Goal: Transaction & Acquisition: Purchase product/service

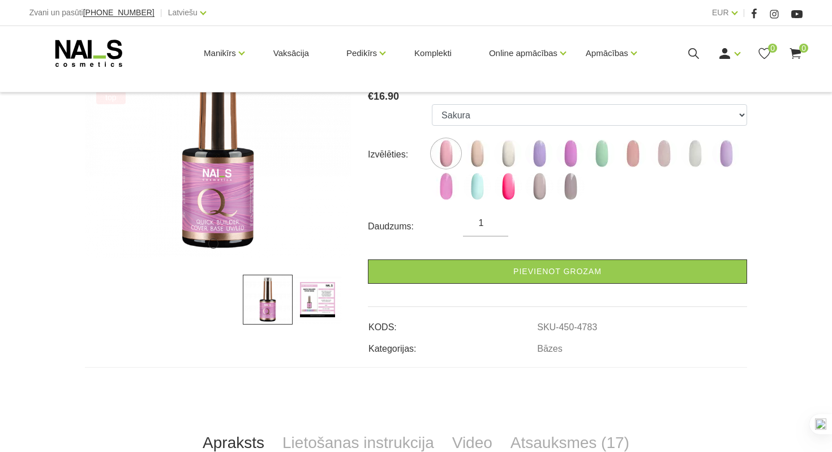
scroll to position [203, 0]
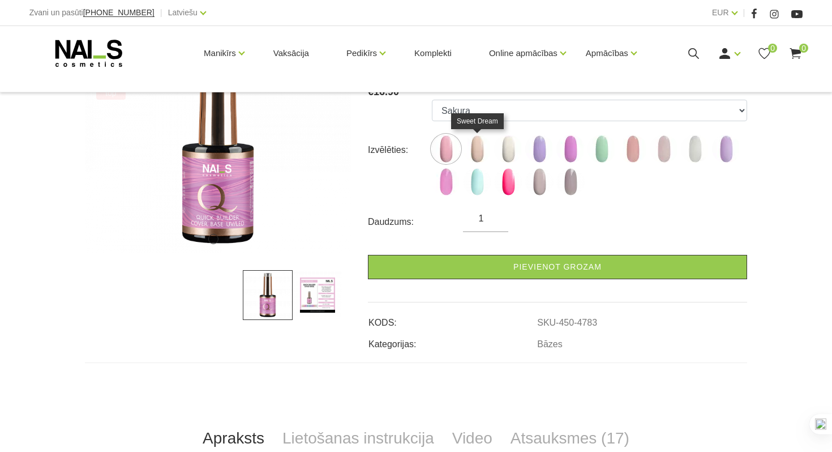
click at [468, 149] on img at bounding box center [477, 149] width 28 height 28
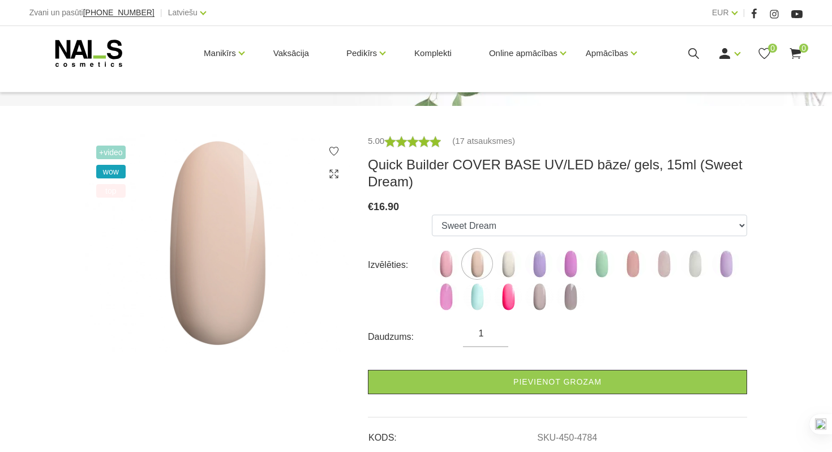
scroll to position [94, 0]
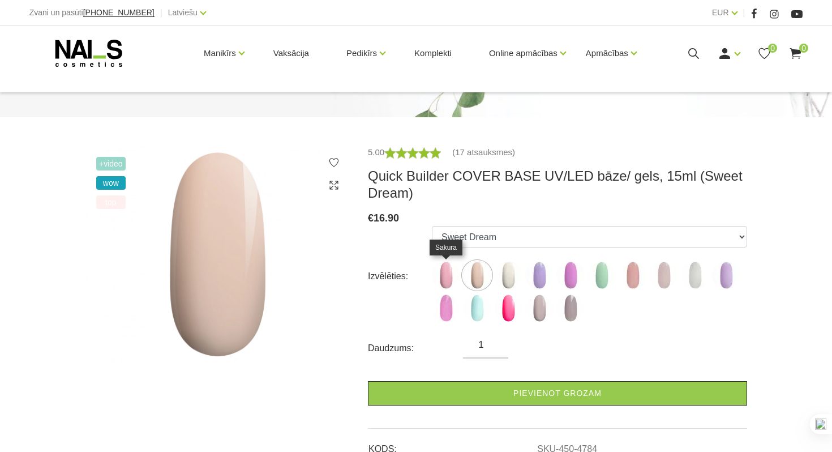
click at [447, 270] on img at bounding box center [446, 275] width 28 height 28
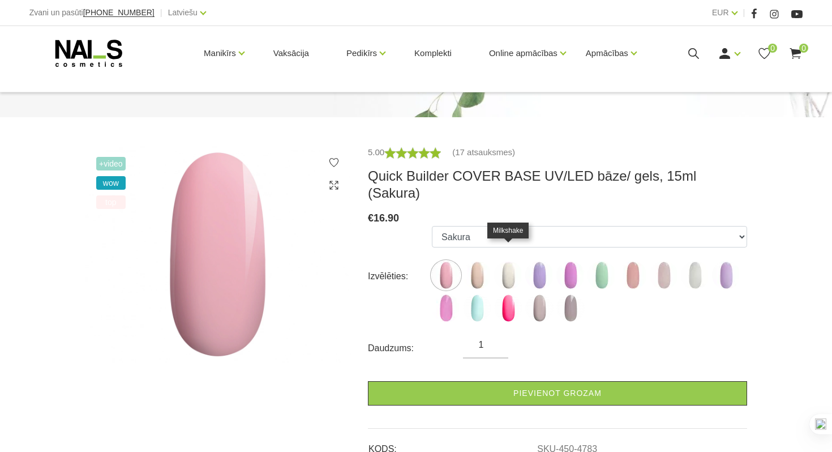
click at [508, 262] on img at bounding box center [508, 275] width 28 height 28
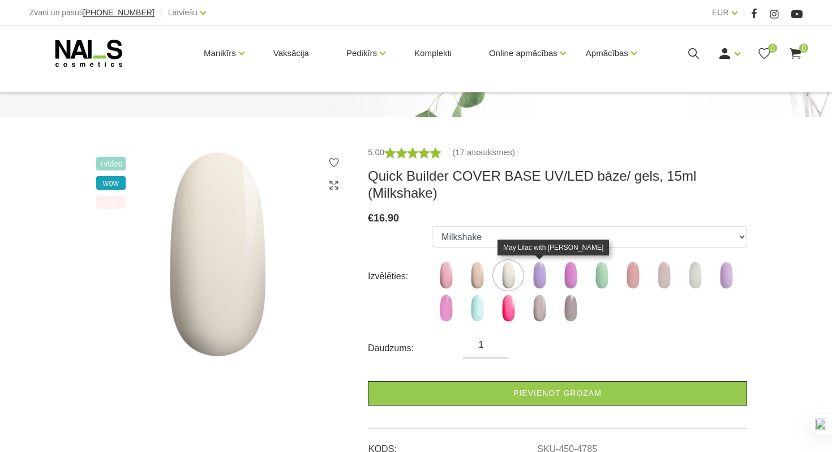
click at [536, 265] on img at bounding box center [539, 275] width 28 height 28
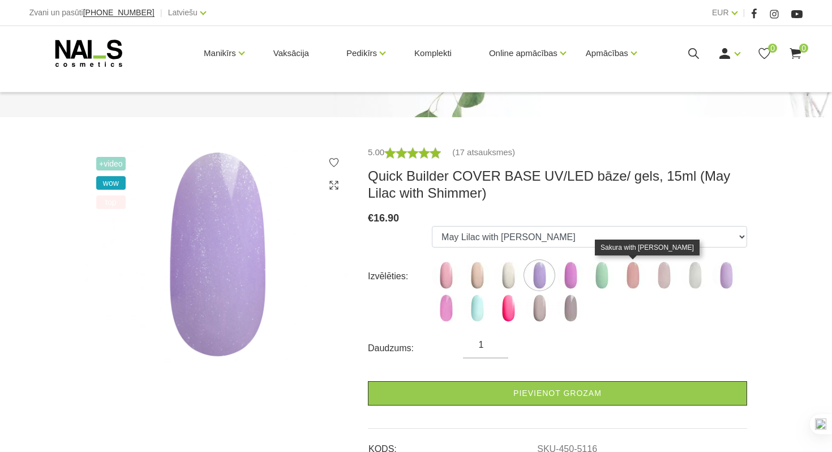
click at [633, 277] on img at bounding box center [633, 275] width 28 height 28
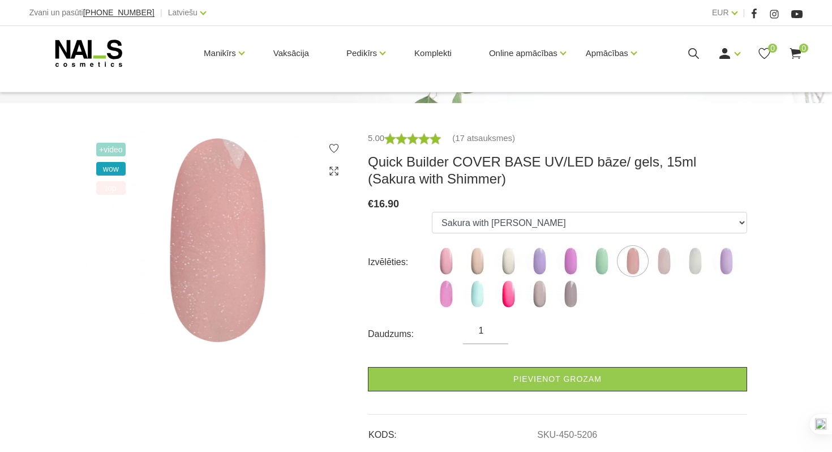
scroll to position [110, 0]
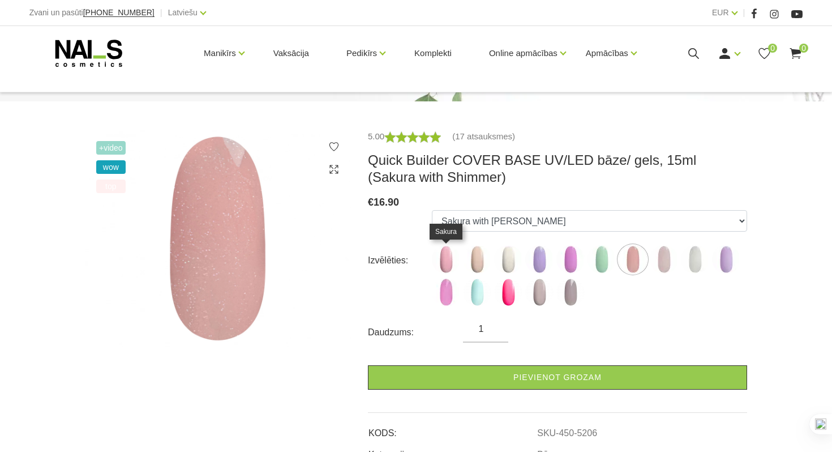
click at [437, 260] on img at bounding box center [446, 259] width 28 height 28
select select "4783"
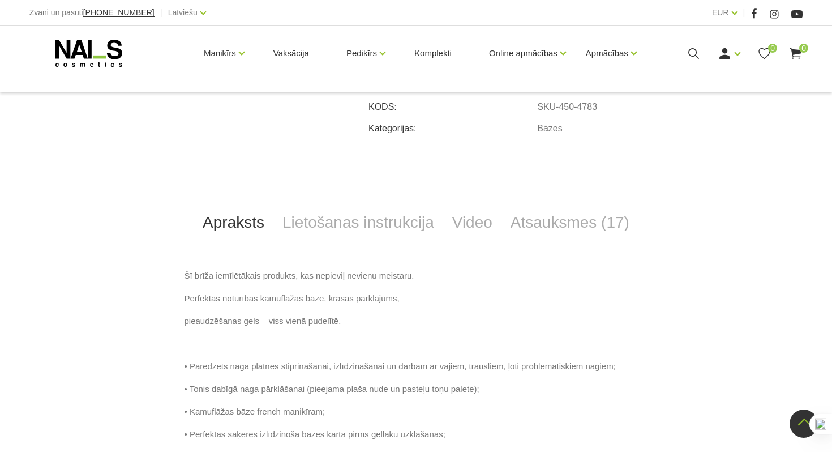
scroll to position [429, 0]
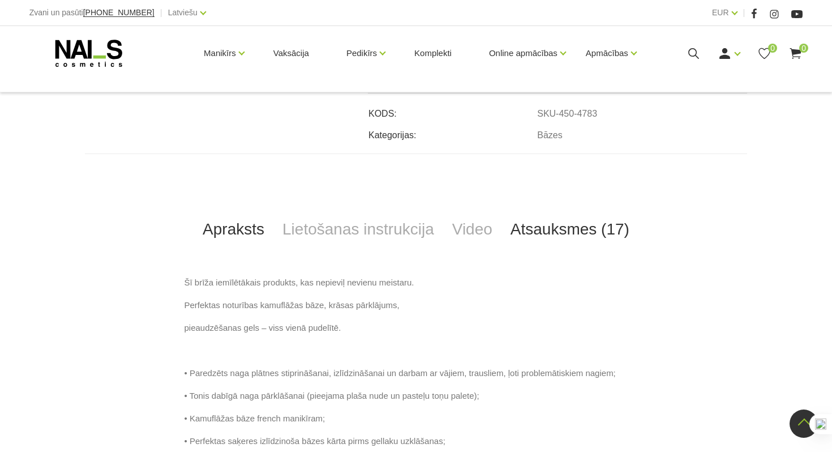
click at [560, 218] on link "Atsauksmes (17)" at bounding box center [570, 229] width 137 height 37
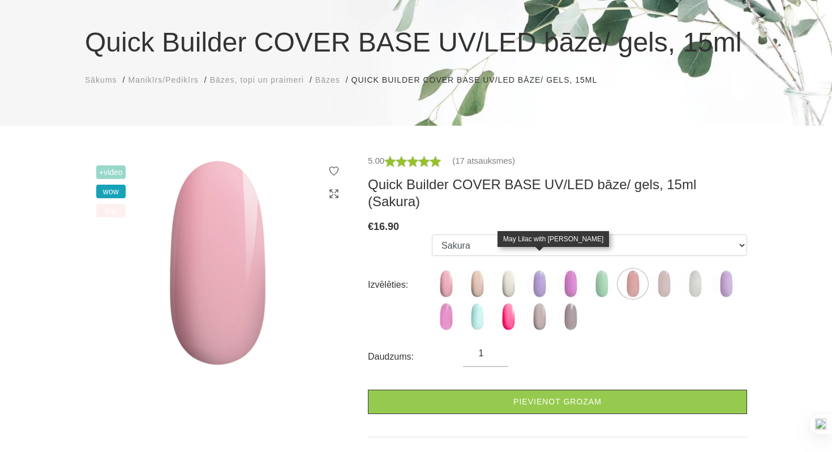
scroll to position [87, 0]
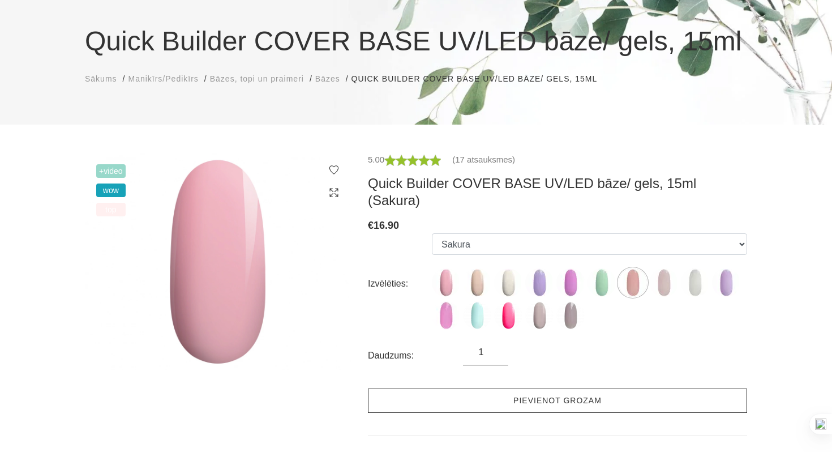
click at [495, 388] on link "Pievienot grozam" at bounding box center [557, 400] width 379 height 24
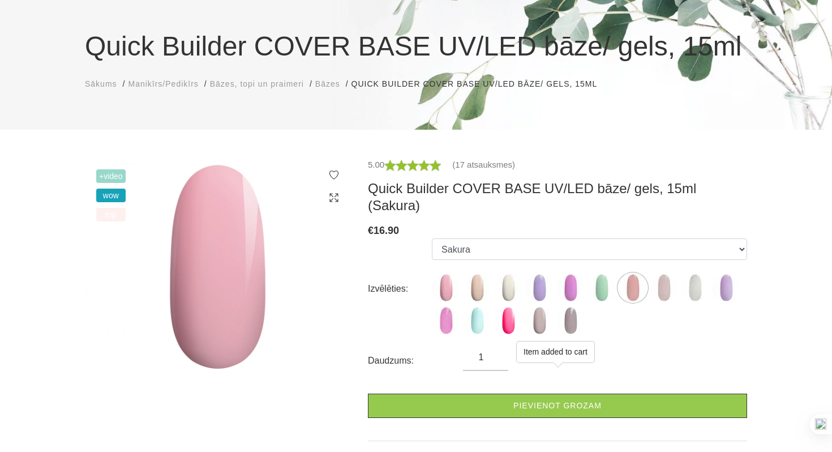
scroll to position [0, 0]
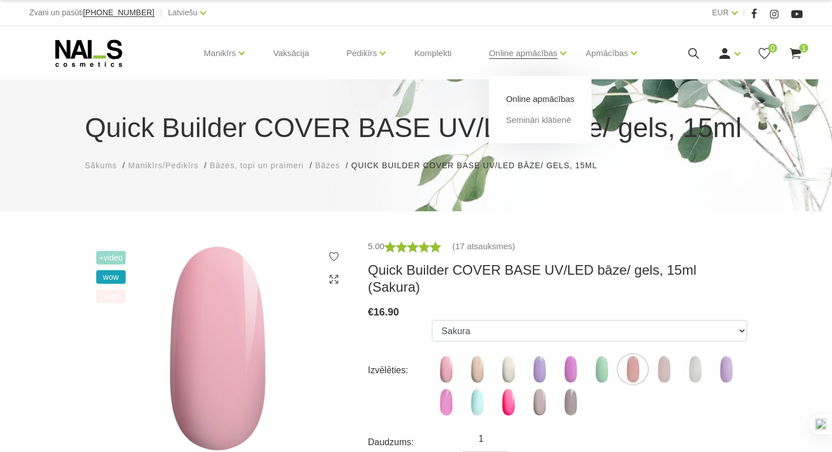
click at [525, 102] on link "Online apmācības" at bounding box center [540, 99] width 69 height 12
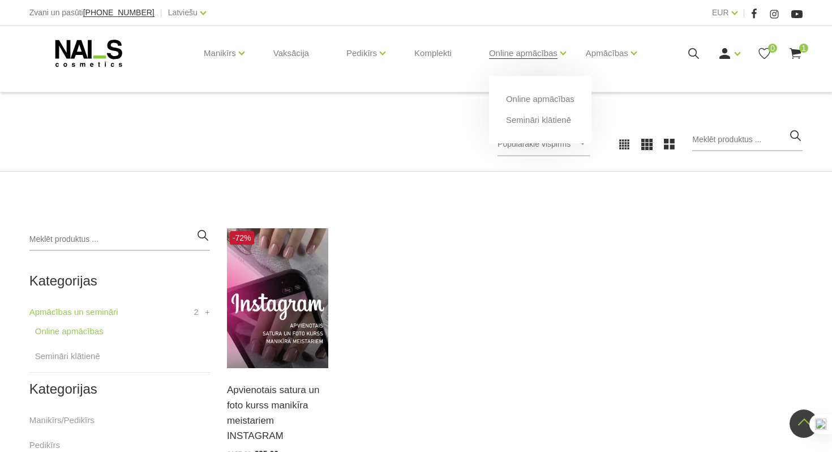
scroll to position [18, 0]
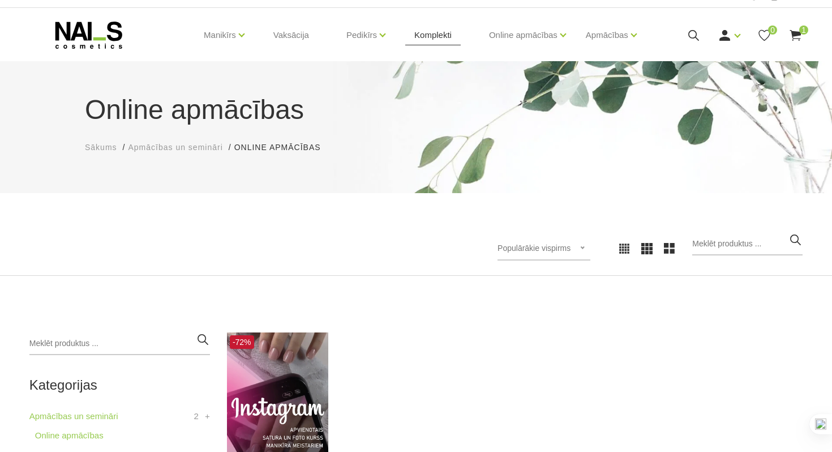
click at [447, 39] on link "Komplekti" at bounding box center [432, 35] width 55 height 54
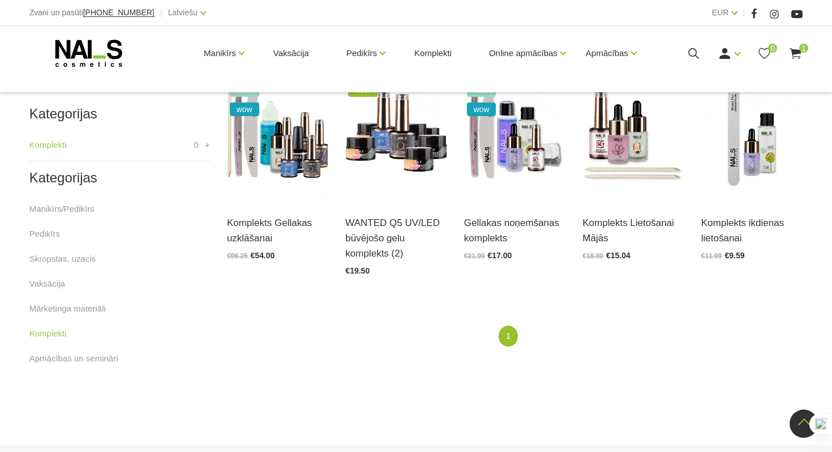
scroll to position [286, 0]
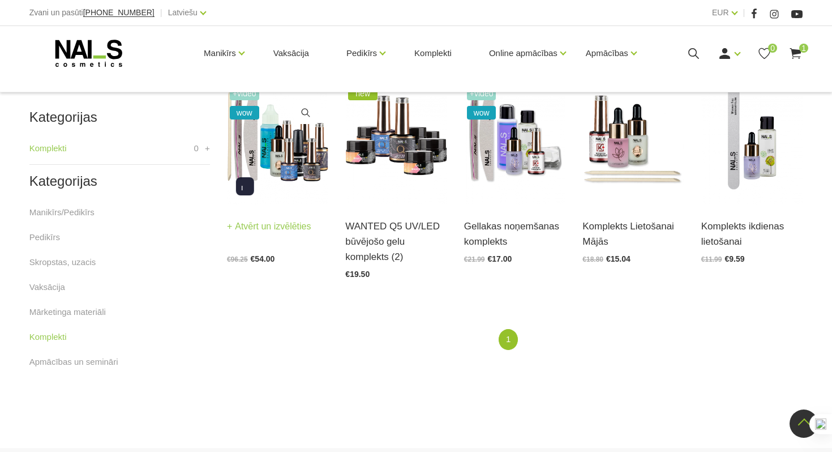
click at [249, 135] on img at bounding box center [277, 135] width 101 height 140
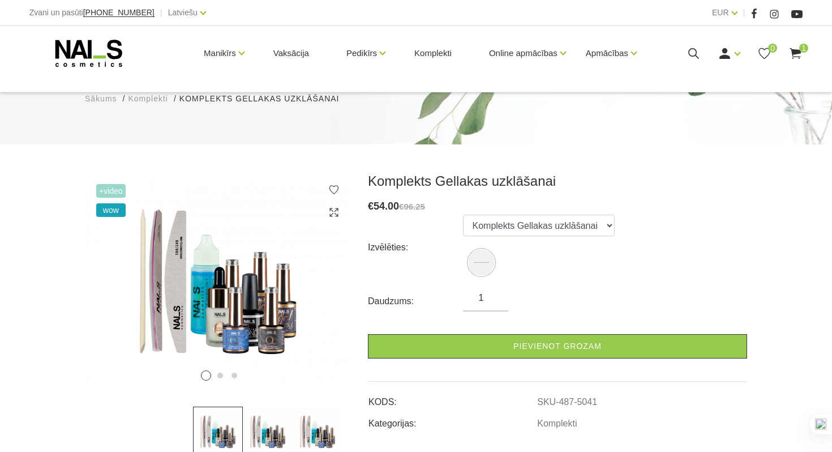
scroll to position [93, 0]
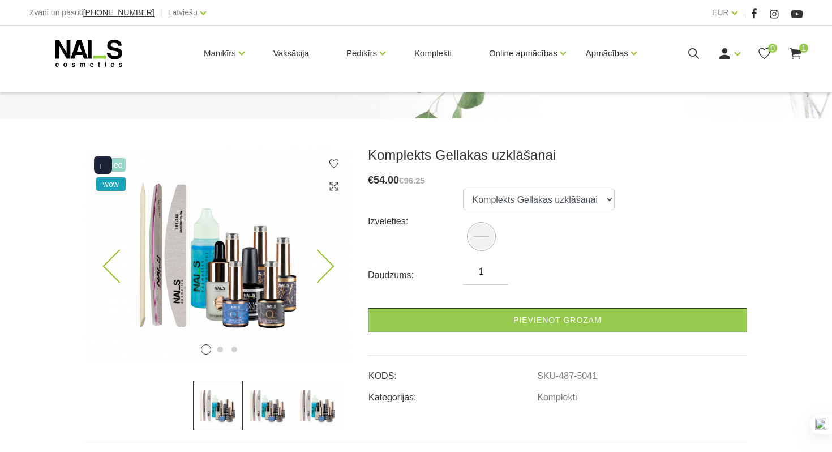
click at [233, 256] on img at bounding box center [218, 255] width 266 height 217
click at [529, 202] on select "Komplekts Gellakas uzklāšanai" at bounding box center [539, 200] width 152 height 22
click at [278, 395] on img at bounding box center [268, 405] width 50 height 50
click at [324, 400] on img at bounding box center [318, 405] width 50 height 50
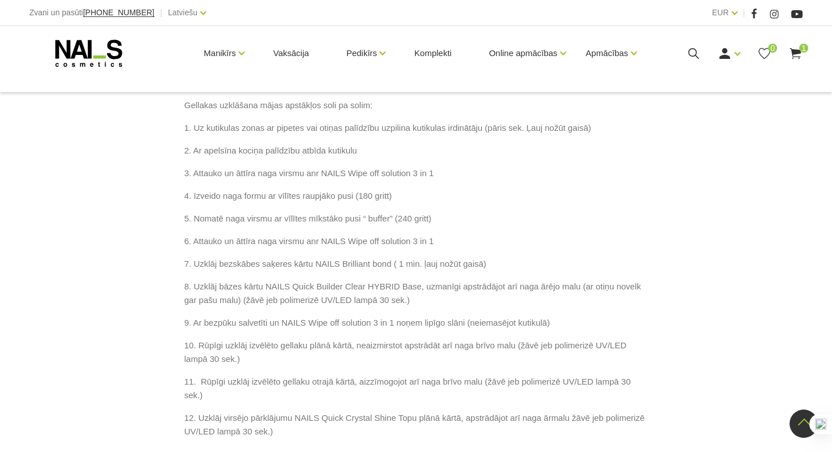
scroll to position [897, 0]
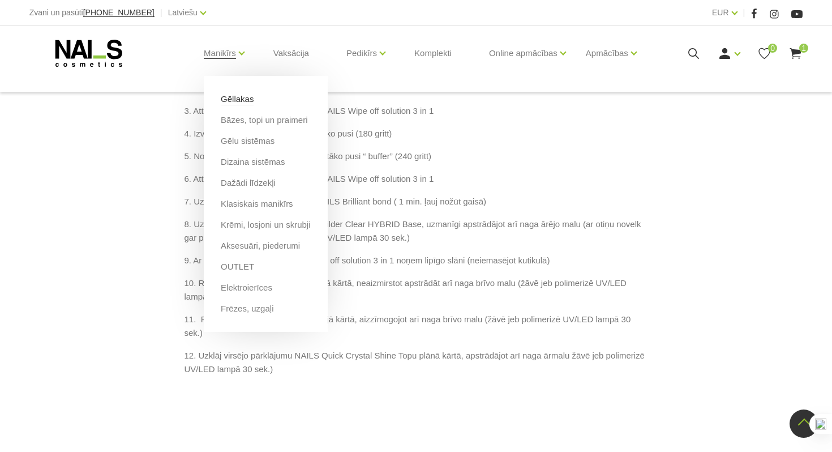
click at [243, 102] on link "Gēllakas" at bounding box center [237, 99] width 33 height 12
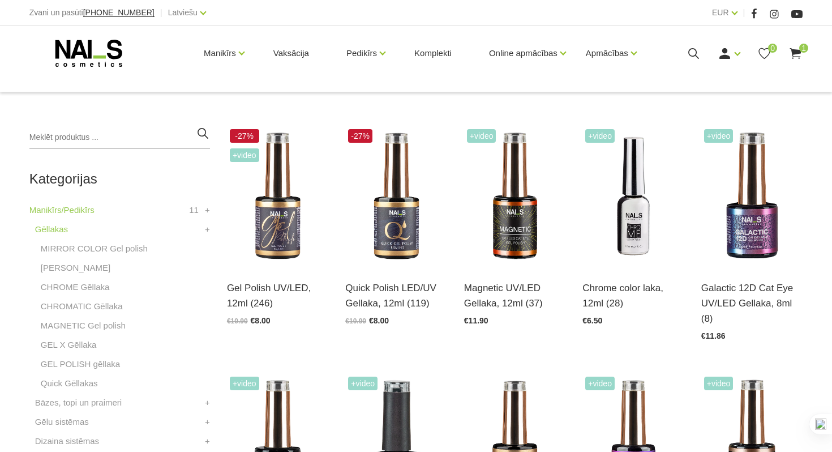
scroll to position [228, 0]
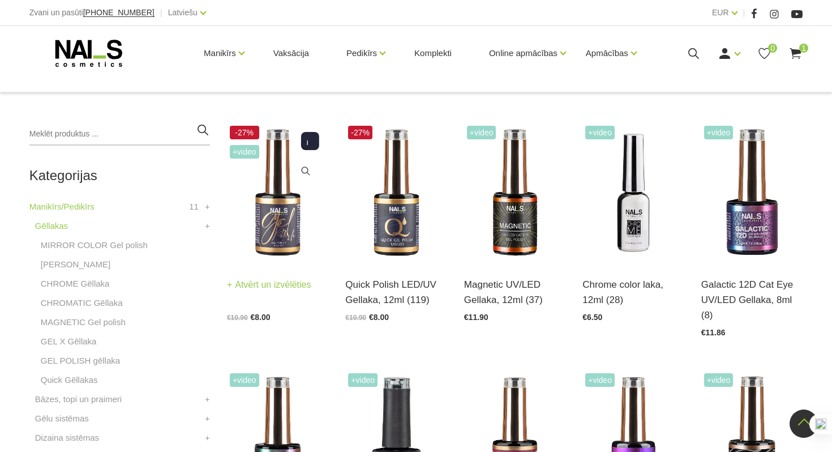
click at [265, 228] on img at bounding box center [277, 193] width 101 height 140
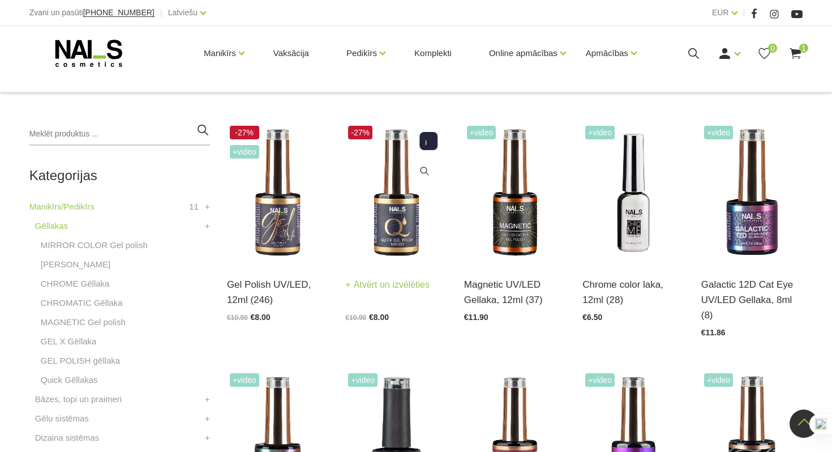
click at [371, 173] on img at bounding box center [395, 193] width 101 height 140
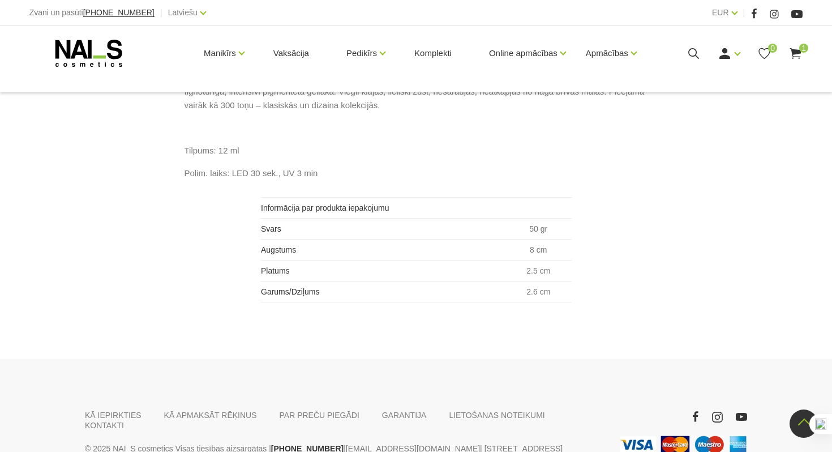
scroll to position [578, 0]
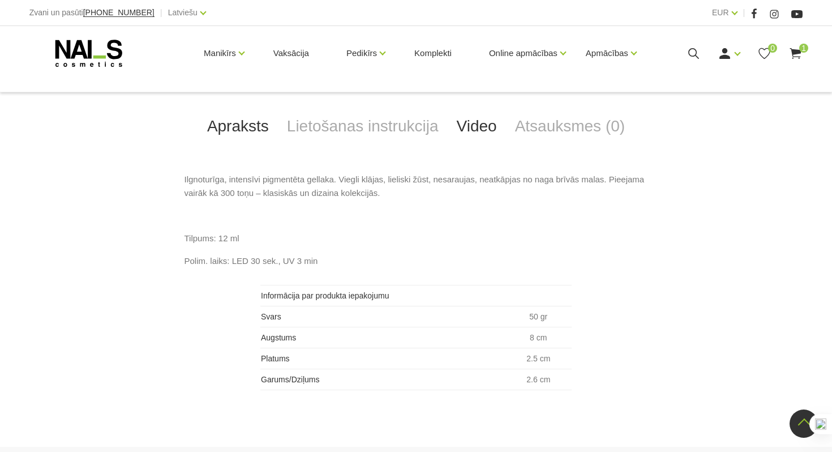
click at [484, 132] on link "Video" at bounding box center [477, 126] width 58 height 37
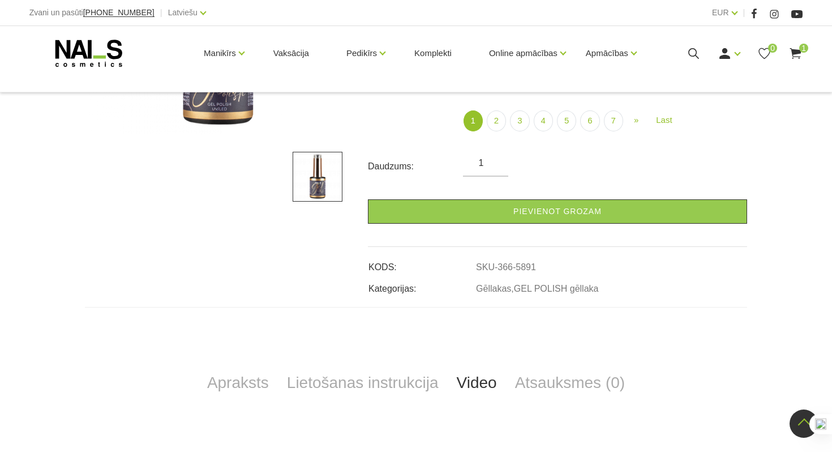
scroll to position [315, 0]
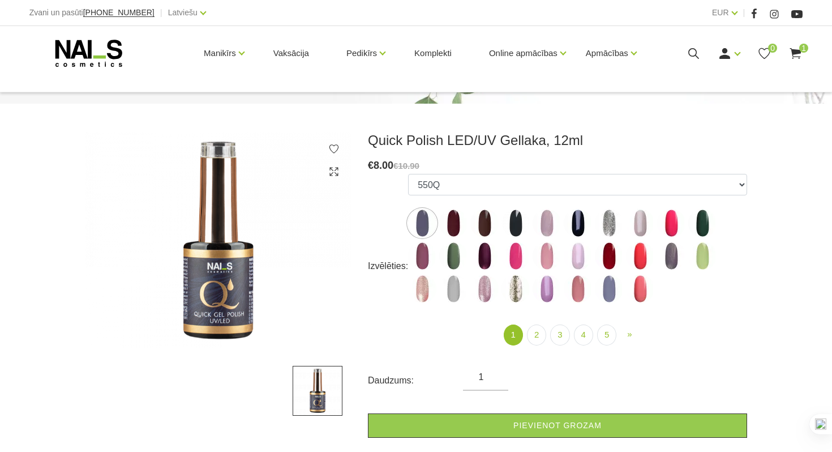
scroll to position [91, 0]
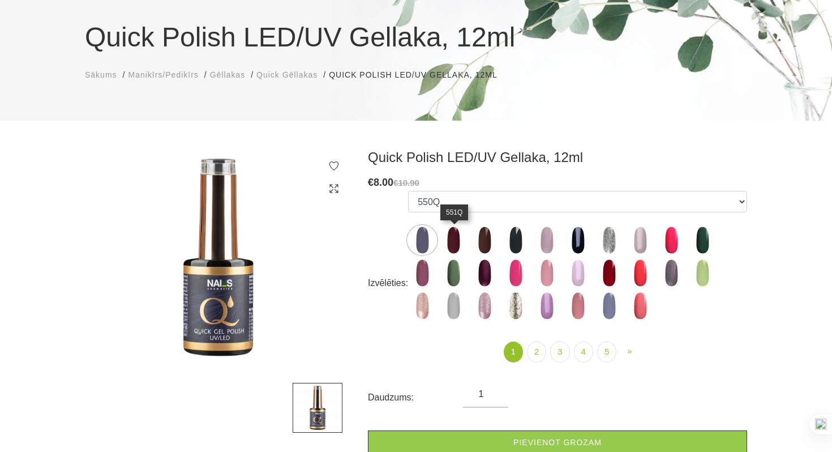
click at [454, 250] on img at bounding box center [453, 240] width 28 height 28
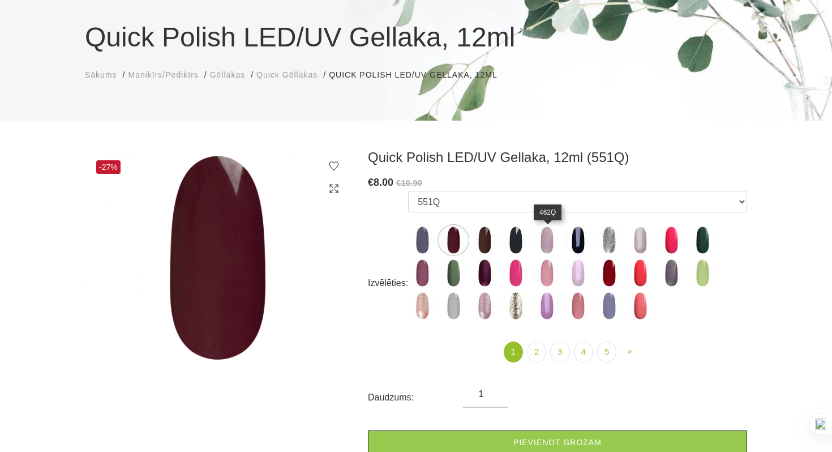
click at [546, 240] on img at bounding box center [547, 240] width 28 height 28
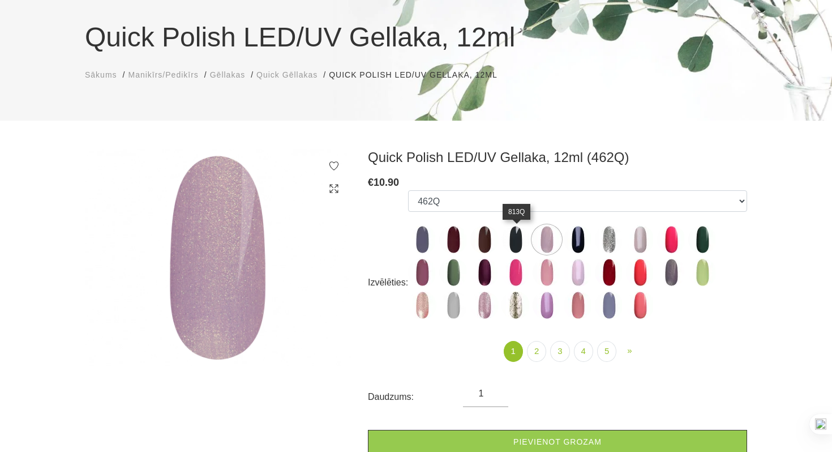
click at [520, 242] on img at bounding box center [516, 239] width 28 height 28
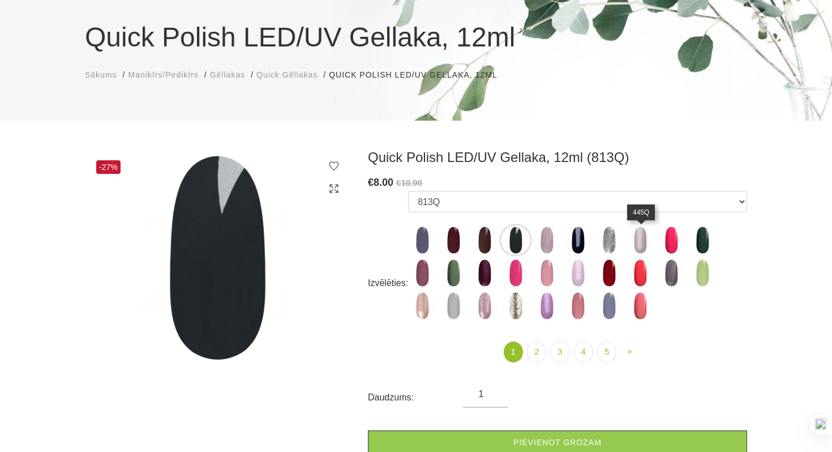
click at [646, 234] on img at bounding box center [640, 240] width 28 height 28
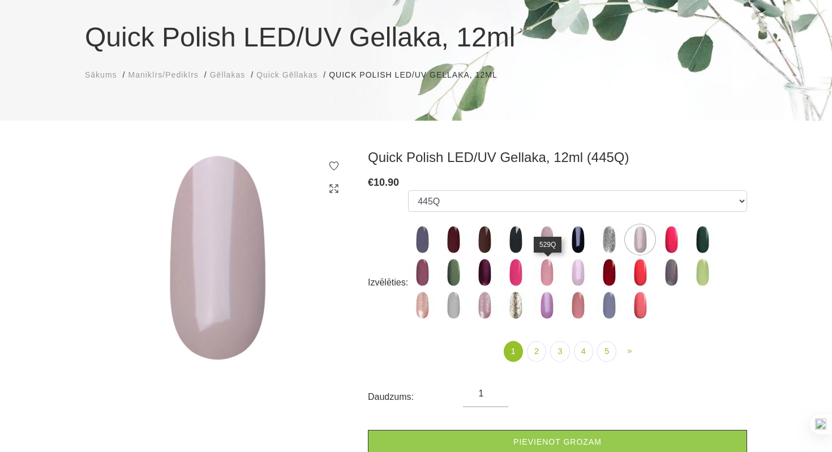
click at [545, 271] on img at bounding box center [547, 272] width 28 height 28
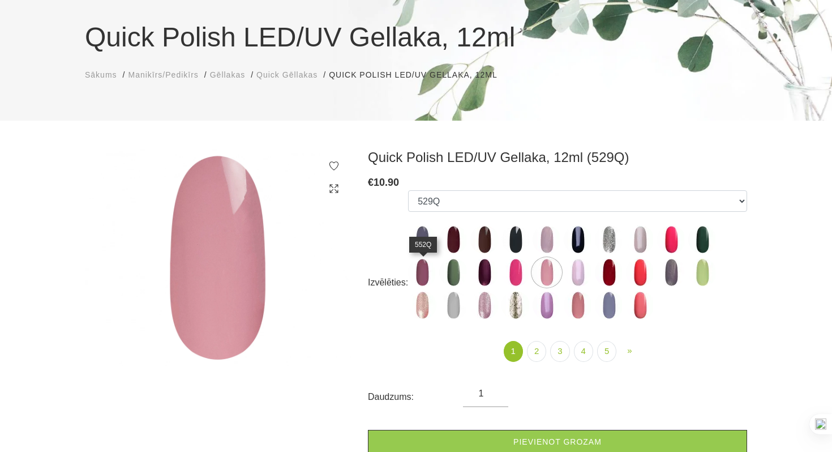
click at [429, 279] on img at bounding box center [422, 272] width 28 height 28
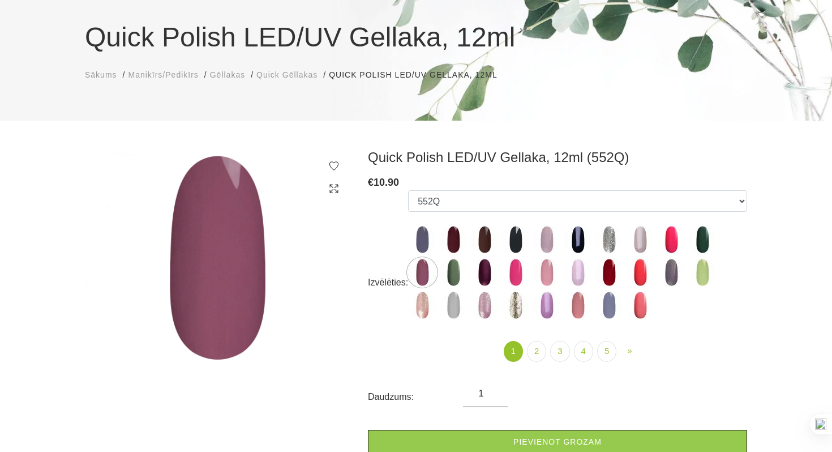
click at [428, 225] on label at bounding box center [422, 239] width 28 height 28
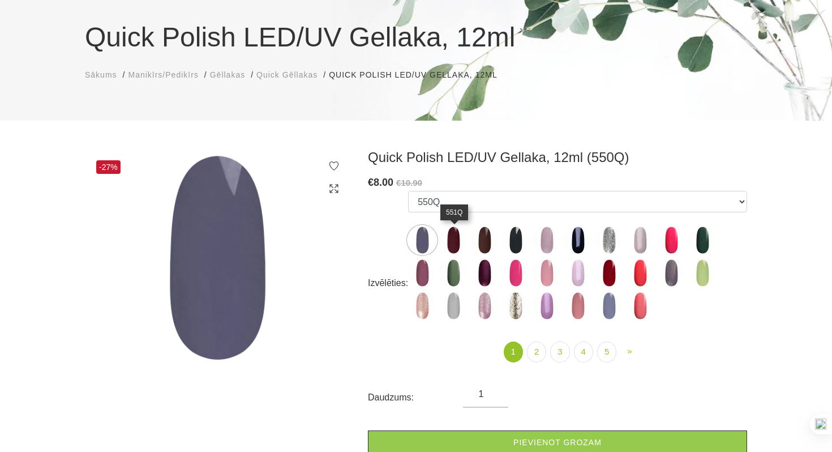
click at [448, 234] on img at bounding box center [453, 240] width 28 height 28
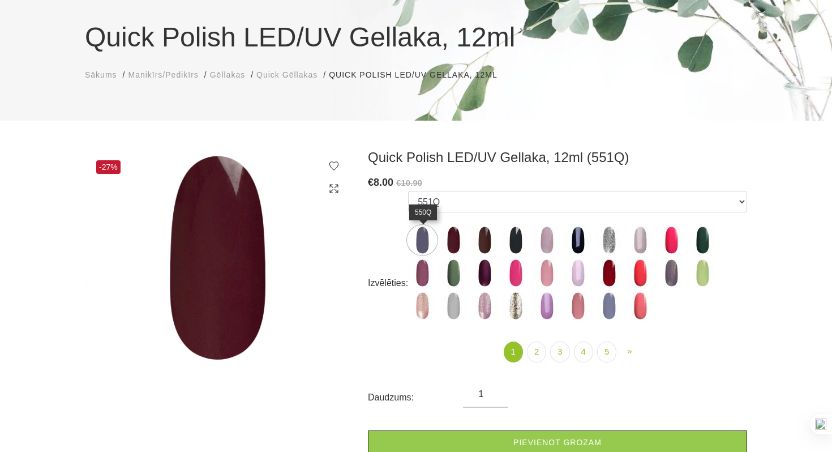
click at [420, 234] on img at bounding box center [422, 240] width 28 height 28
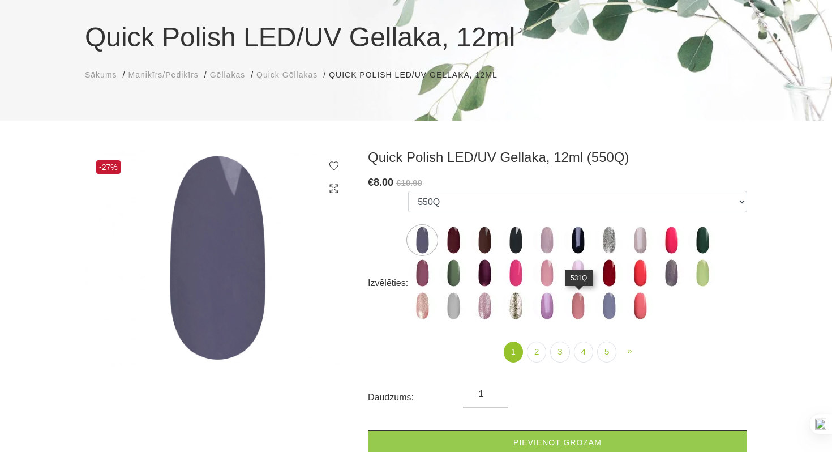
click at [587, 306] on img at bounding box center [578, 306] width 28 height 28
select select "4360"
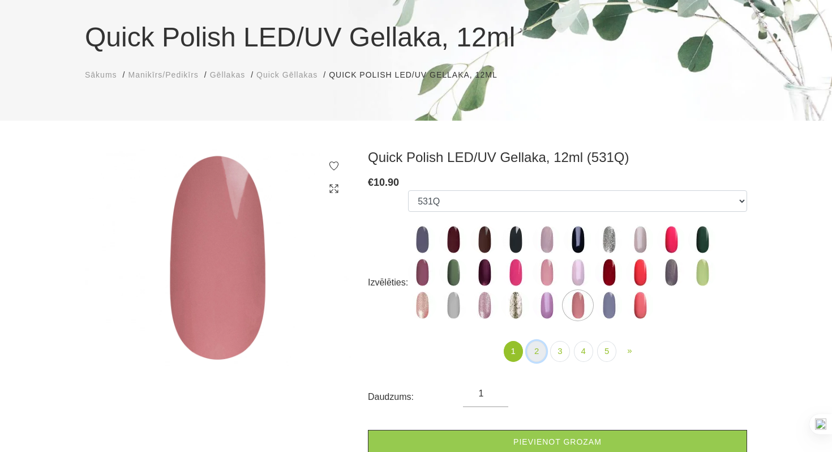
click at [536, 354] on link "2" at bounding box center [536, 351] width 19 height 21
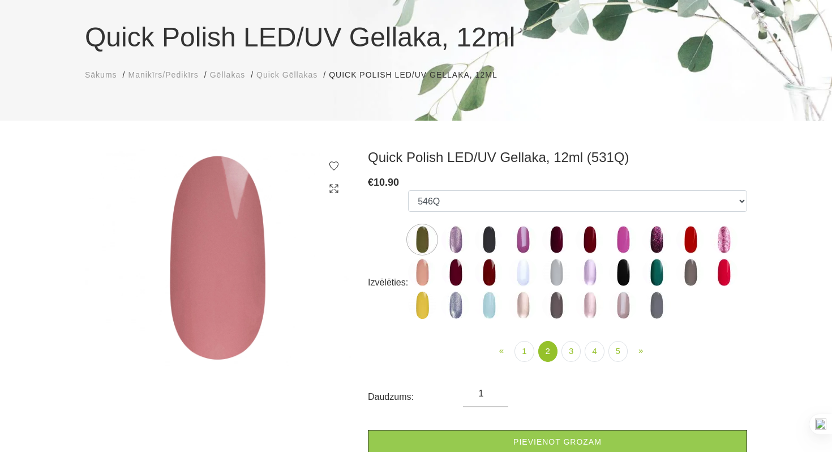
click at [562, 243] on img at bounding box center [556, 239] width 28 height 28
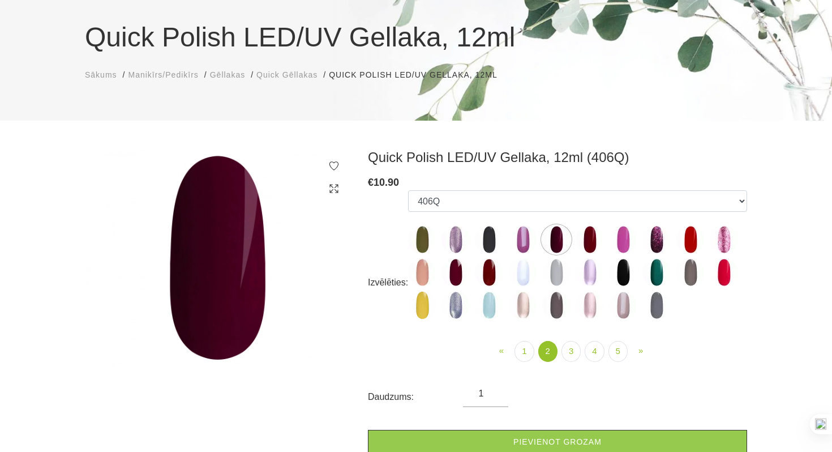
click at [588, 238] on img at bounding box center [590, 239] width 28 height 28
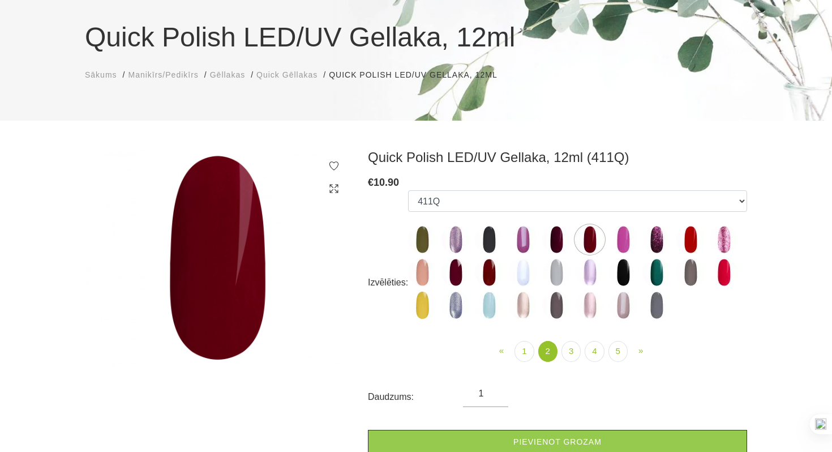
click at [566, 312] on img at bounding box center [556, 305] width 28 height 28
select select "4410"
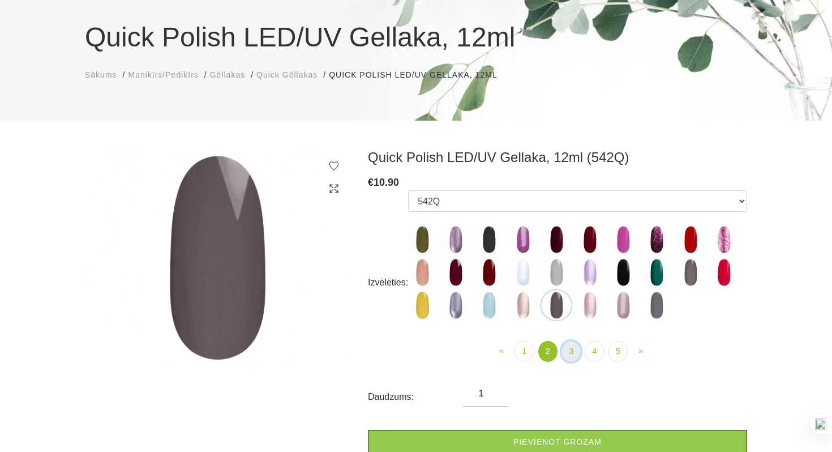
click at [577, 351] on link "3" at bounding box center [571, 351] width 19 height 21
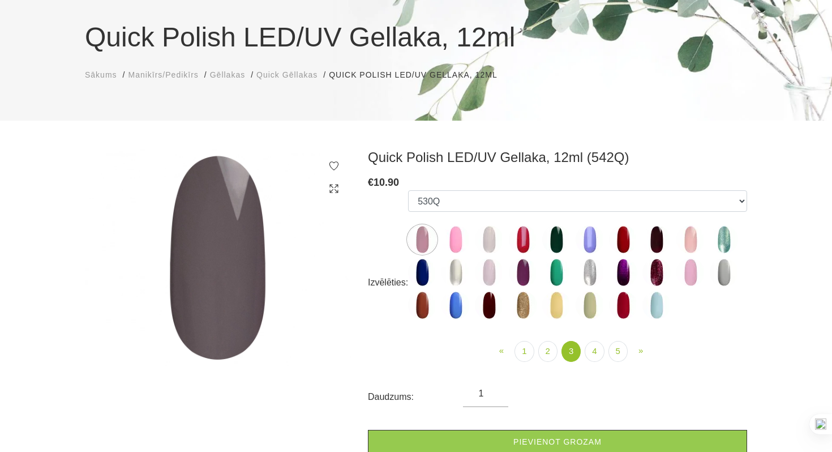
click at [431, 303] on img at bounding box center [422, 305] width 28 height 28
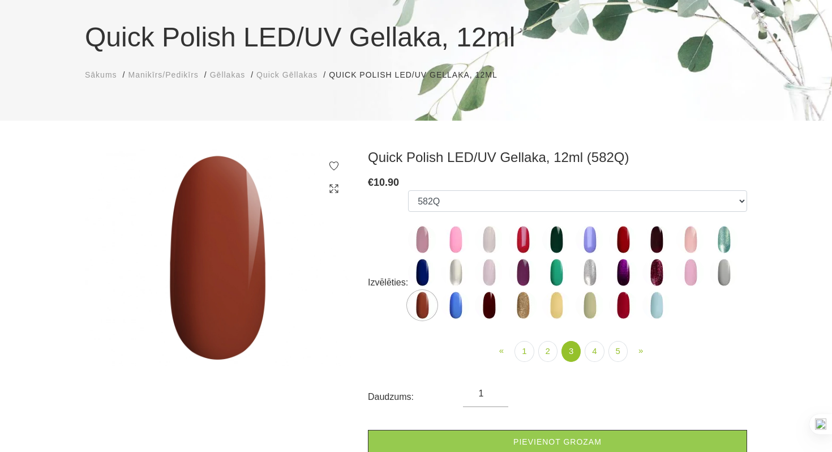
click at [490, 253] on img at bounding box center [489, 239] width 28 height 28
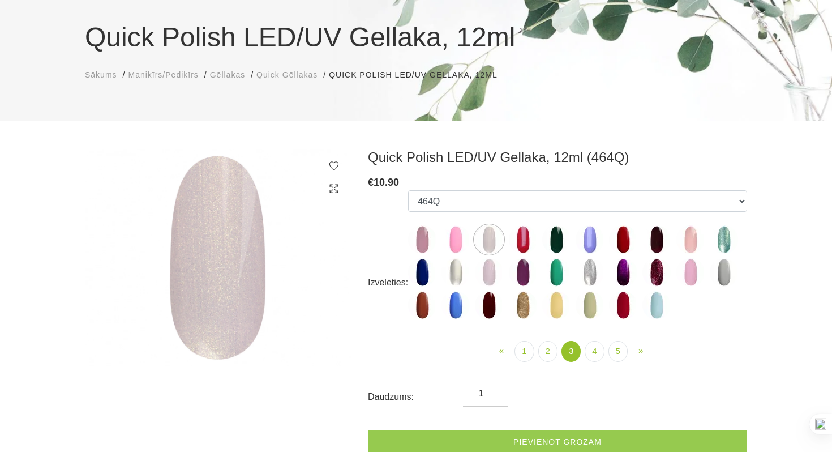
click at [421, 246] on img at bounding box center [422, 239] width 28 height 28
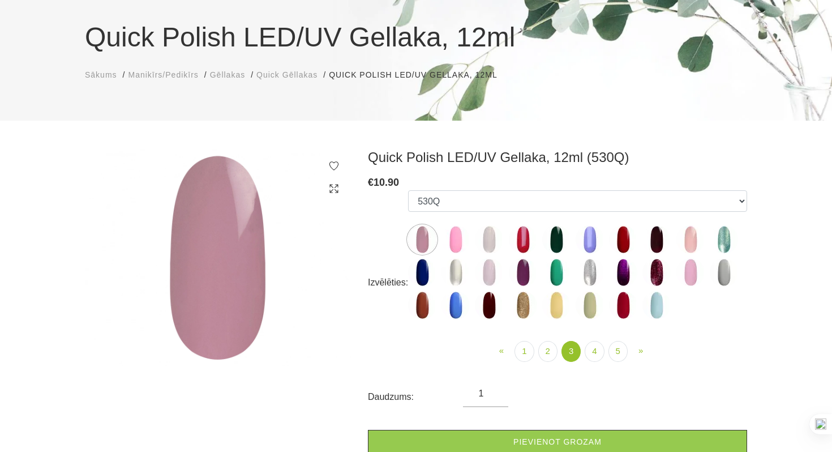
click at [658, 303] on img at bounding box center [657, 305] width 28 height 28
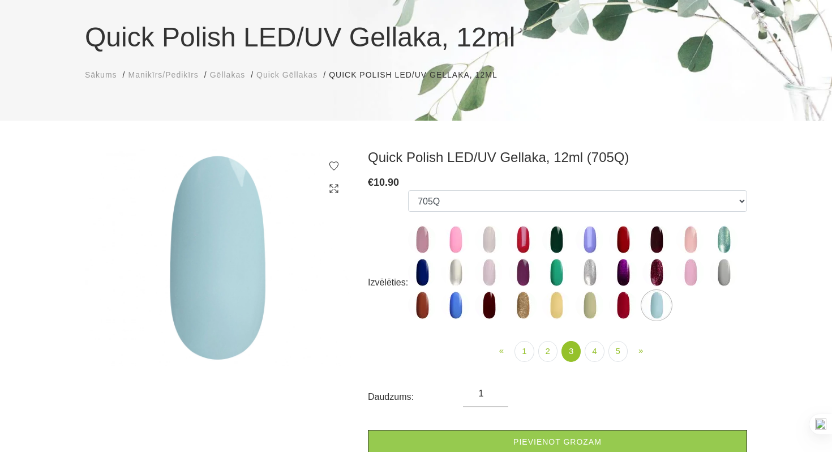
click at [730, 272] on img at bounding box center [724, 272] width 28 height 28
select select "4895"
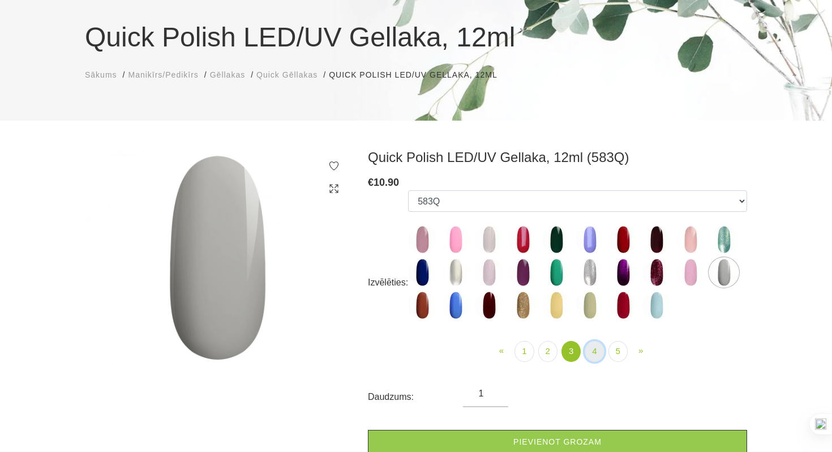
click at [601, 353] on link "4" at bounding box center [594, 351] width 19 height 21
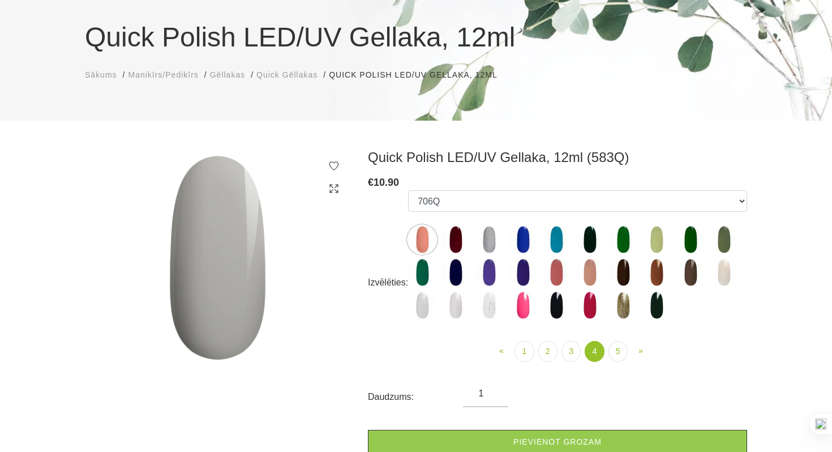
click at [590, 265] on img at bounding box center [590, 272] width 28 height 28
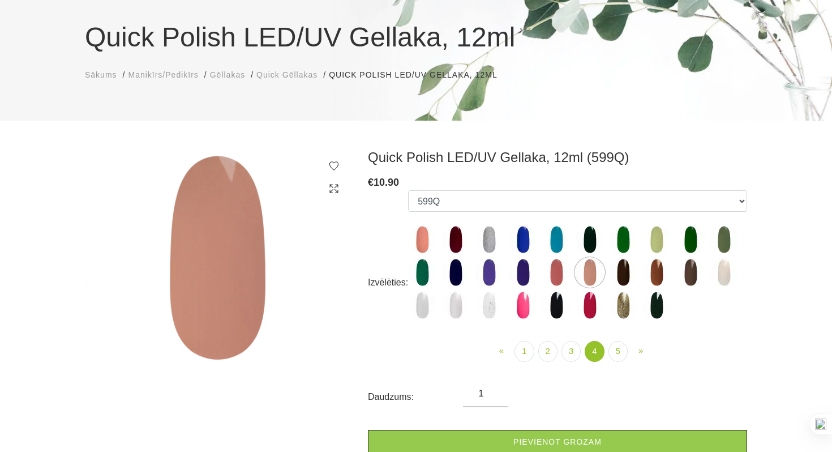
click at [658, 279] on img at bounding box center [657, 272] width 28 height 28
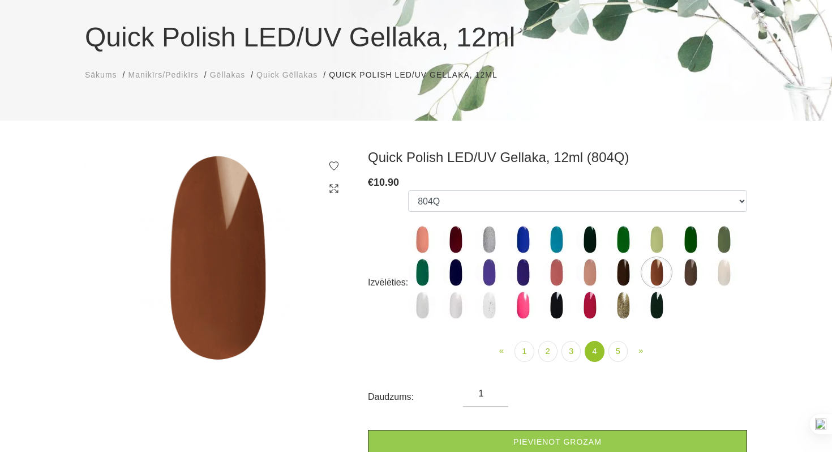
click at [686, 273] on img at bounding box center [691, 272] width 28 height 28
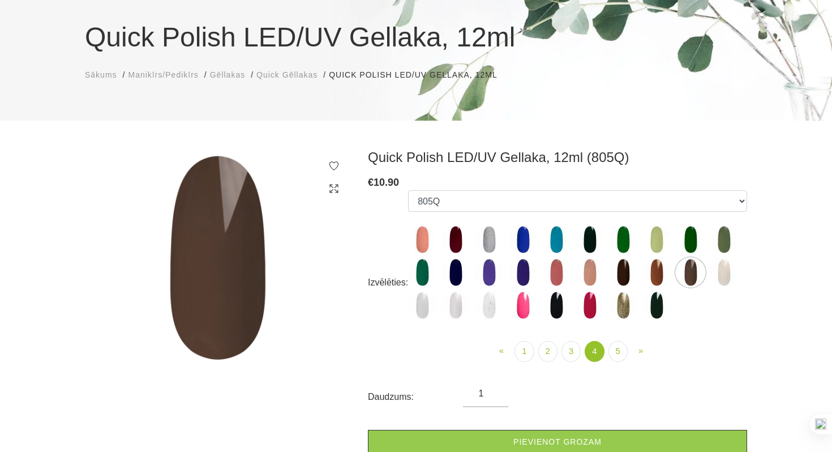
click at [720, 241] on img at bounding box center [724, 239] width 28 height 28
select select "5441"
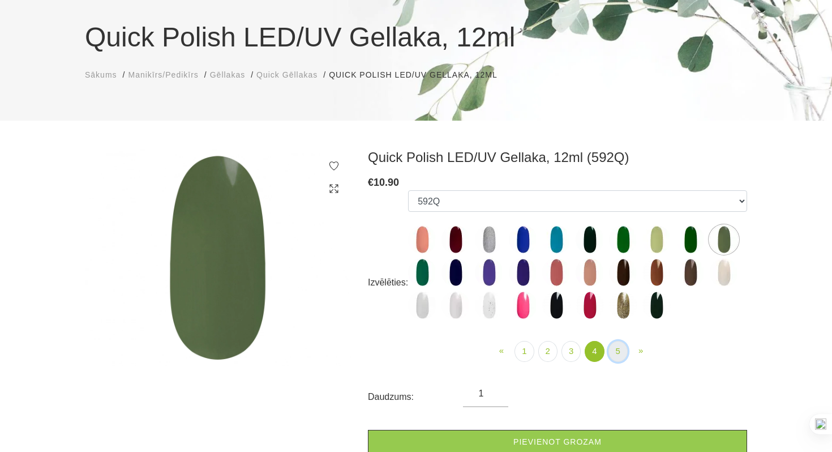
click at [614, 350] on link "5" at bounding box center [618, 351] width 19 height 21
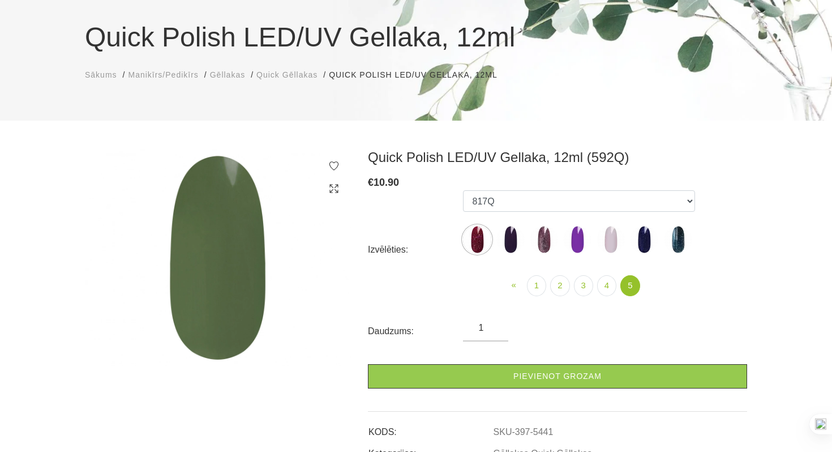
click at [580, 233] on img at bounding box center [577, 239] width 28 height 28
select select "6317"
